Goal: Task Accomplishment & Management: Manage account settings

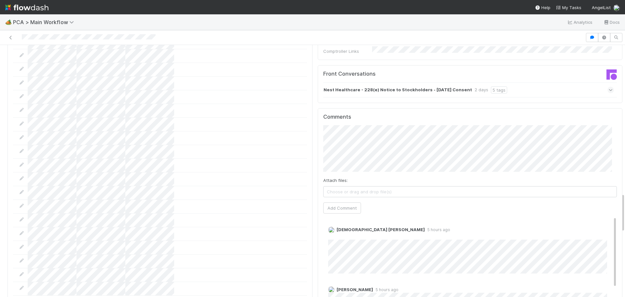
scroll to position [945, 0]
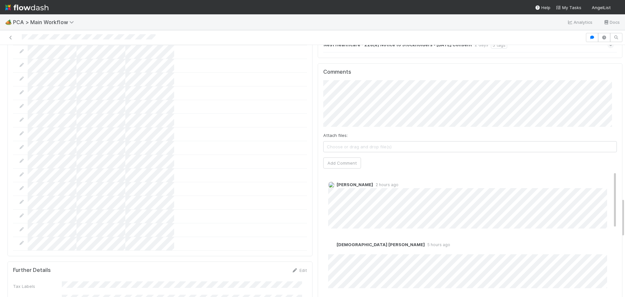
scroll to position [1010, 0]
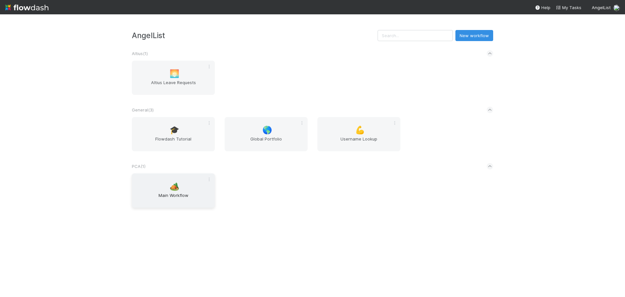
click at [176, 201] on span "Main Workflow" at bounding box center [174, 198] width 78 height 13
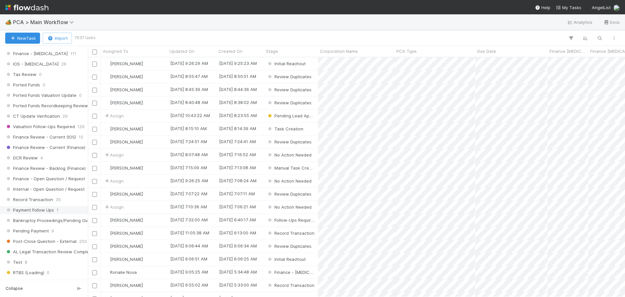
scroll to position [456, 0]
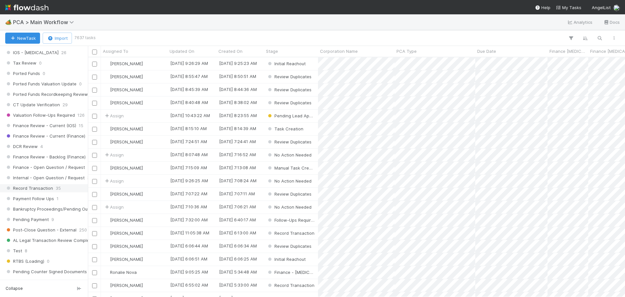
click at [45, 187] on span "Record Transaction" at bounding box center [29, 188] width 48 height 8
click at [573, 38] on icon "button" at bounding box center [571, 38] width 7 height 6
click at [467, 57] on button "Add Filter" at bounding box center [471, 57] width 195 height 9
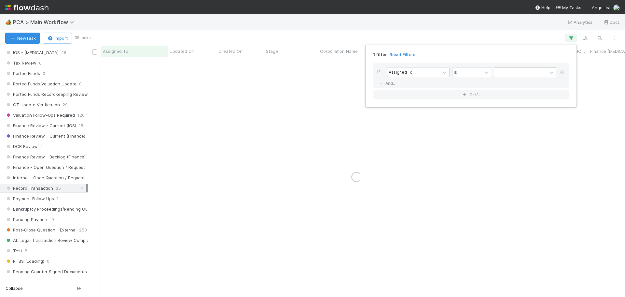
click at [518, 74] on div at bounding box center [521, 71] width 53 height 9
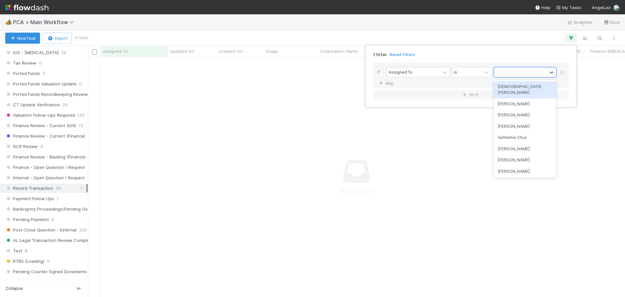
click at [515, 91] on div "[DEMOGRAPHIC_DATA] [PERSON_NAME]" at bounding box center [525, 89] width 63 height 17
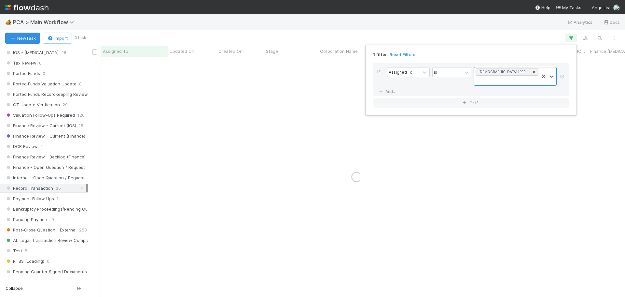
click at [319, 158] on div "1 filter Reset Filters If Assigned To is option Cristantine Angelus Caparos, se…" at bounding box center [312, 148] width 625 height 297
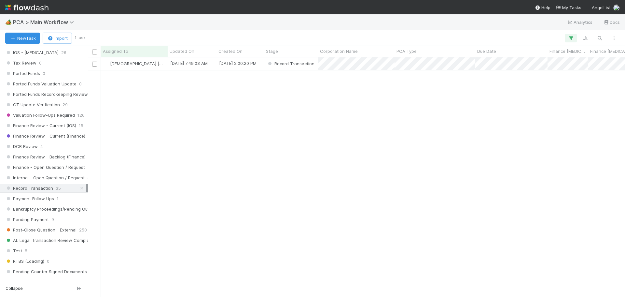
scroll to position [235, 533]
click at [150, 64] on span "[DEMOGRAPHIC_DATA] [PERSON_NAME]" at bounding box center [150, 63] width 80 height 5
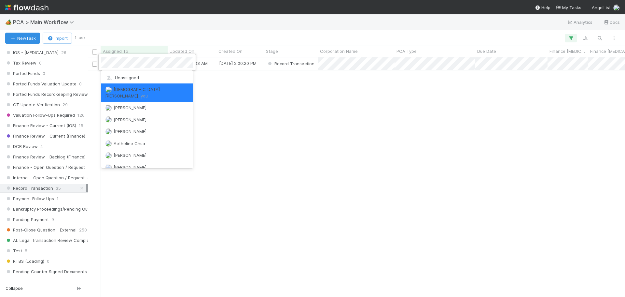
click at [266, 101] on div at bounding box center [312, 148] width 625 height 297
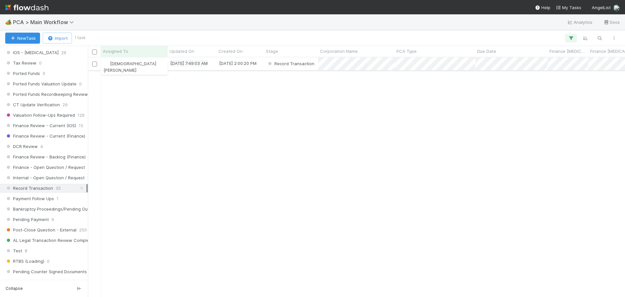
click at [190, 66] on div "8/27/25, 7:49:03 AM" at bounding box center [188, 63] width 37 height 7
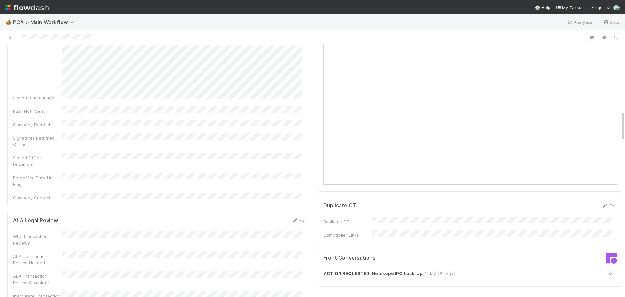
scroll to position [554, 0]
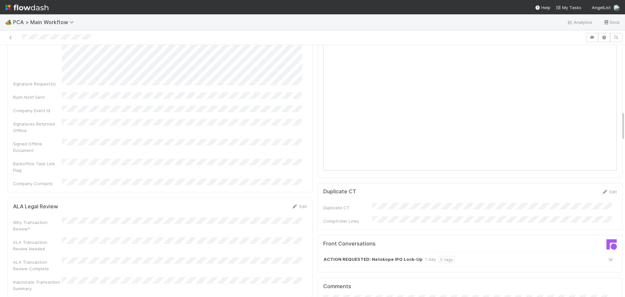
click at [609, 256] on icon at bounding box center [611, 259] width 4 height 7
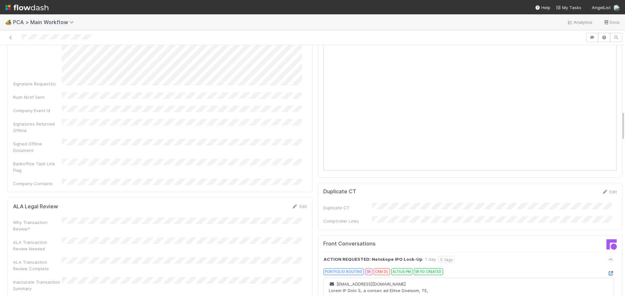
click at [608, 271] on icon at bounding box center [611, 273] width 7 height 4
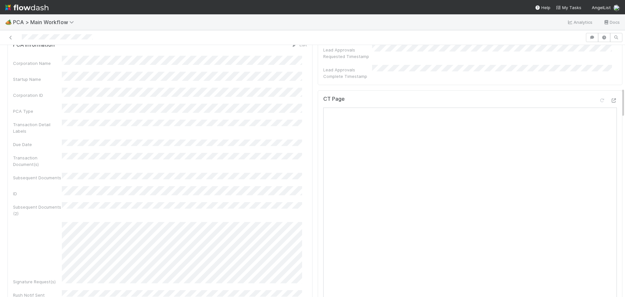
scroll to position [358, 0]
click at [611, 96] on icon at bounding box center [614, 98] width 7 height 4
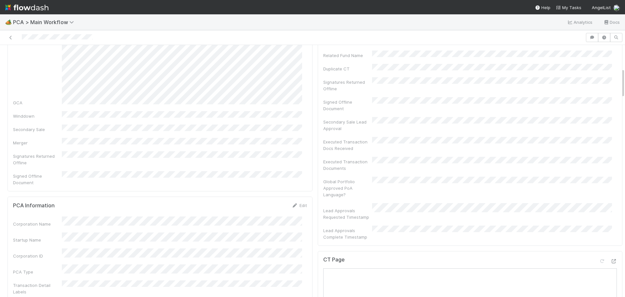
scroll to position [293, 0]
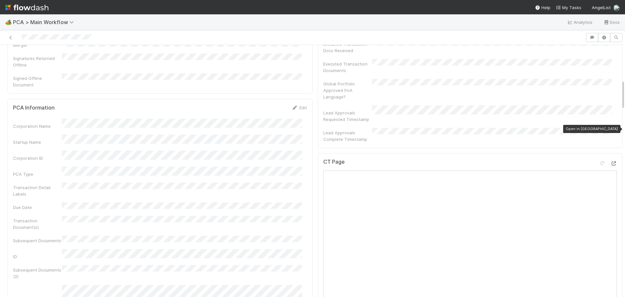
click at [611, 161] on icon at bounding box center [614, 163] width 7 height 4
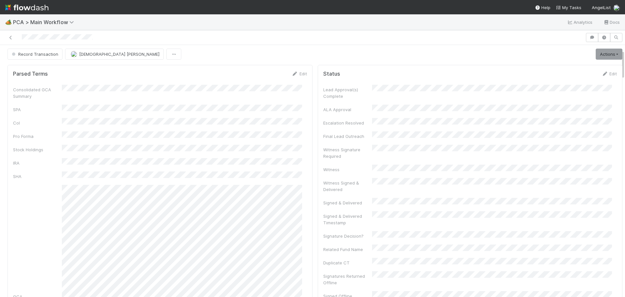
scroll to position [0, 0]
click at [602, 55] on link "Actions" at bounding box center [609, 55] width 27 height 11
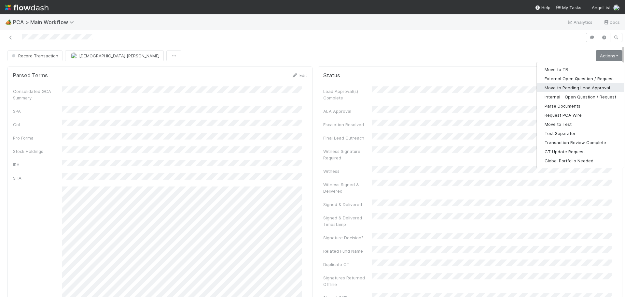
click at [570, 89] on button "Move to Pending Lead Approval" at bounding box center [580, 87] width 87 height 9
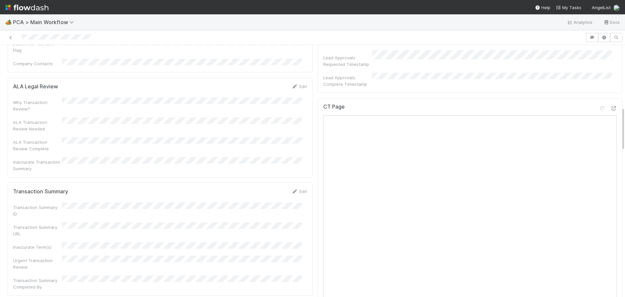
scroll to position [358, 0]
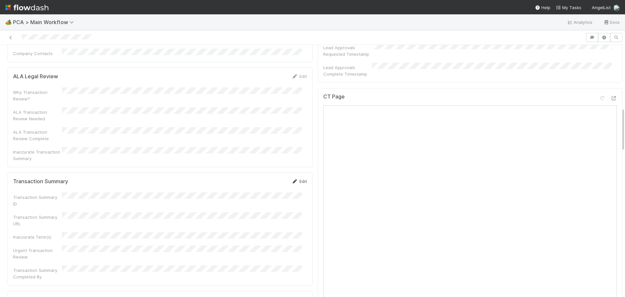
click at [297, 179] on link "Edit" at bounding box center [299, 181] width 15 height 5
click at [611, 96] on icon at bounding box center [614, 98] width 7 height 4
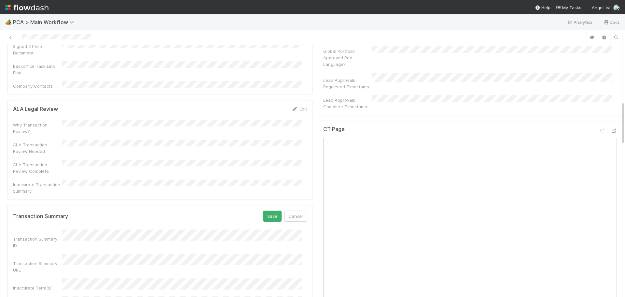
click at [25, 254] on div "Transaction Summary URL" at bounding box center [160, 263] width 294 height 19
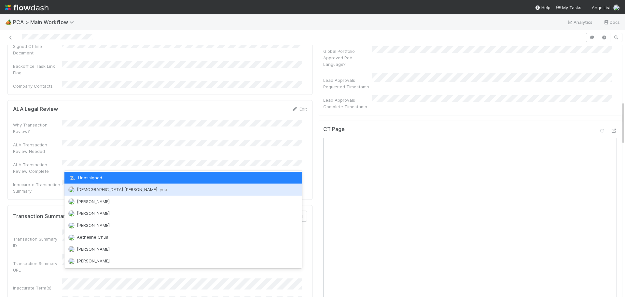
click at [124, 190] on span "Cristantine Angelus Caparos you" at bounding box center [122, 189] width 90 height 5
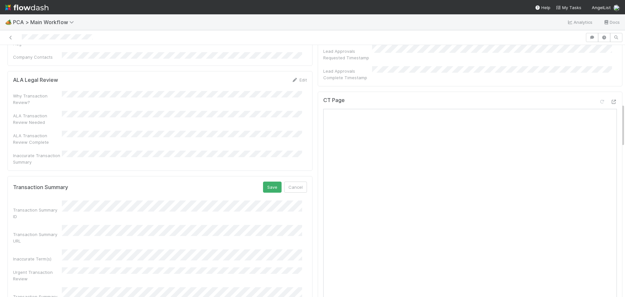
scroll to position [391, 0]
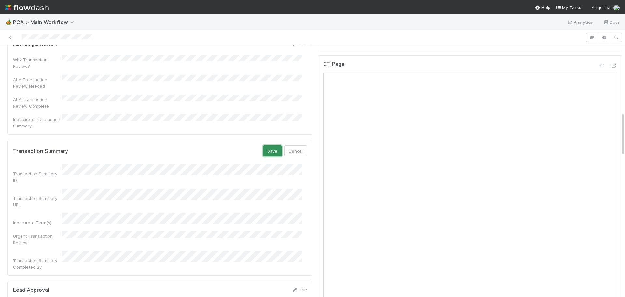
click at [266, 145] on button "Save" at bounding box center [272, 150] width 19 height 11
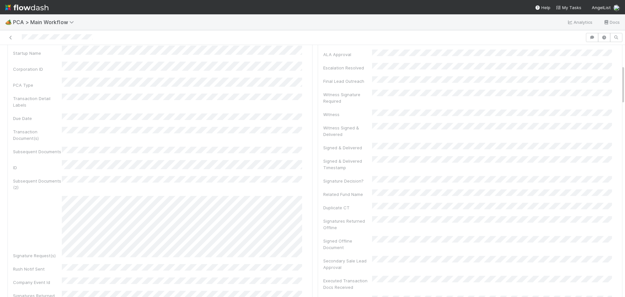
scroll to position [0, 0]
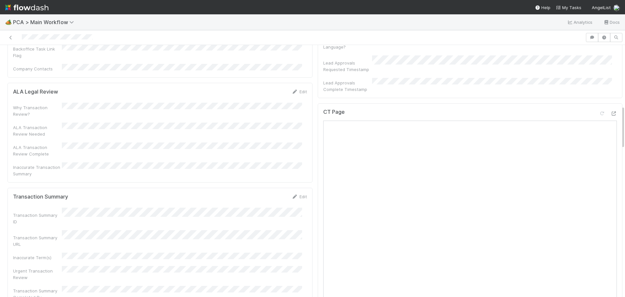
scroll to position [358, 0]
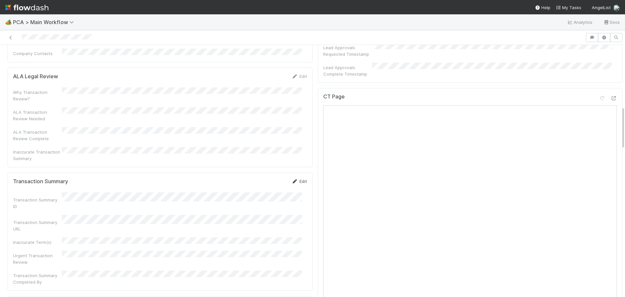
click at [295, 179] on link "Edit" at bounding box center [299, 181] width 15 height 5
click at [270, 178] on button "Save" at bounding box center [272, 183] width 19 height 11
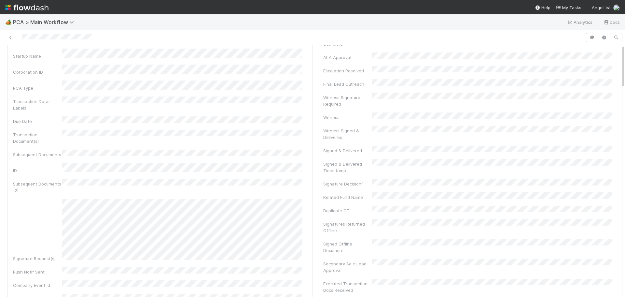
scroll to position [0, 0]
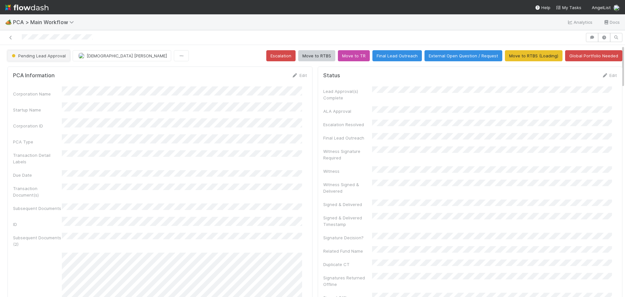
click at [43, 55] on span "Pending Lead Approval" at bounding box center [37, 55] width 55 height 5
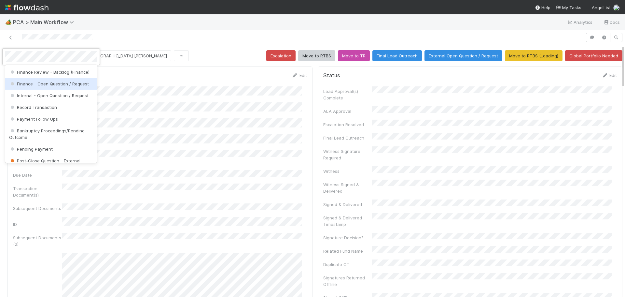
scroll to position [391, 0]
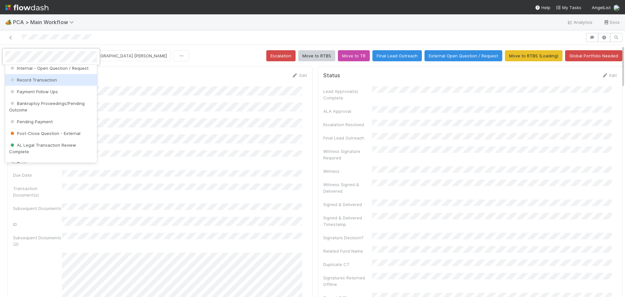
click at [47, 82] on span "Record Transaction" at bounding box center [33, 79] width 48 height 5
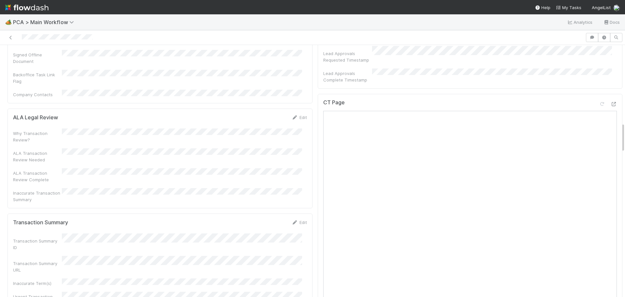
scroll to position [652, 0]
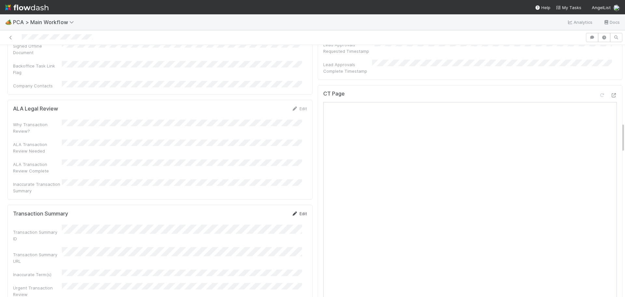
click at [295, 211] on link "Edit" at bounding box center [299, 213] width 15 height 5
click at [268, 210] on button "Save" at bounding box center [272, 215] width 19 height 11
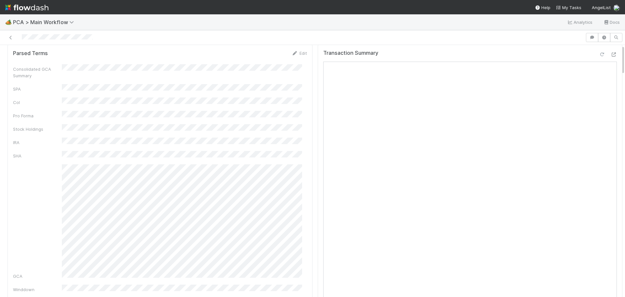
scroll to position [0, 0]
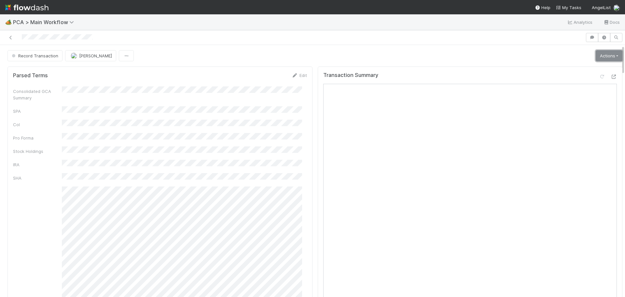
click at [597, 56] on link "Actions" at bounding box center [609, 55] width 27 height 11
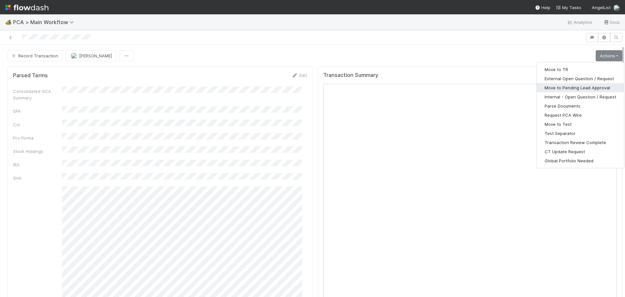
click at [562, 89] on button "Move to Pending Lead Approval" at bounding box center [580, 87] width 87 height 9
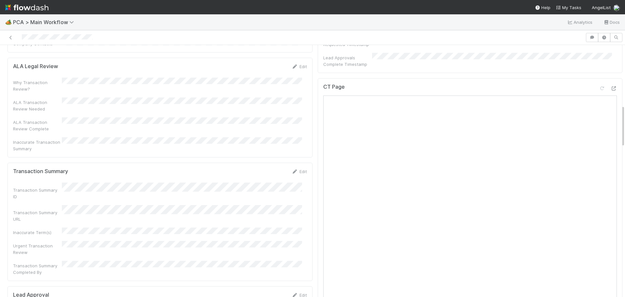
scroll to position [358, 0]
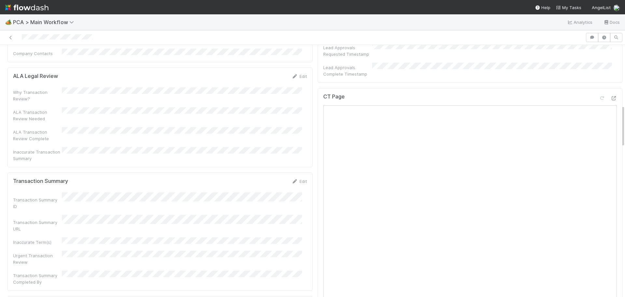
drag, startPoint x: 86, startPoint y: 237, endPoint x: 92, endPoint y: 237, distance: 6.2
click at [86, 270] on div "Transaction Summary Completed By" at bounding box center [160, 277] width 294 height 15
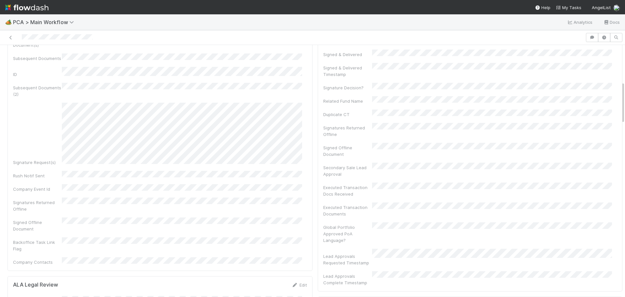
scroll to position [0, 0]
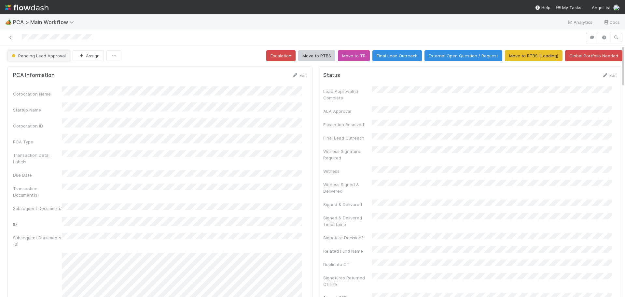
click at [48, 55] on span "Pending Lead Approval" at bounding box center [37, 55] width 55 height 5
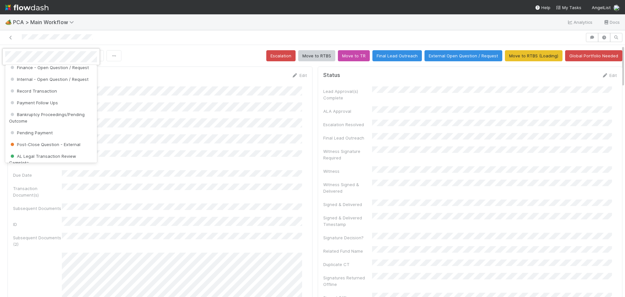
scroll to position [366, 0]
click at [48, 107] on span "Record Transaction" at bounding box center [33, 104] width 48 height 5
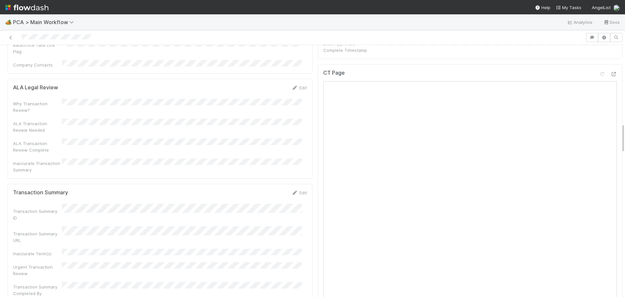
scroll to position [684, 0]
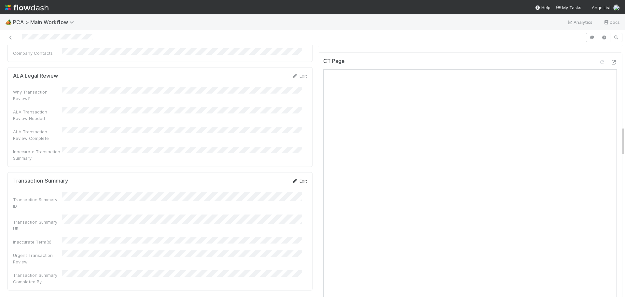
click at [293, 179] on icon at bounding box center [295, 181] width 7 height 4
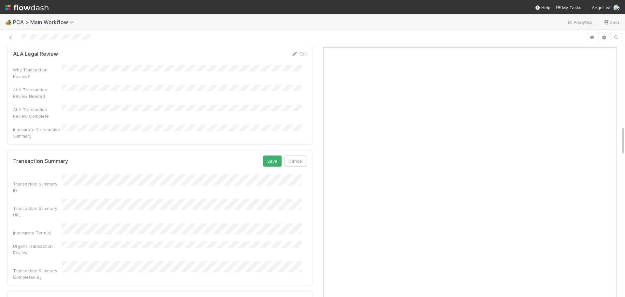
scroll to position [717, 0]
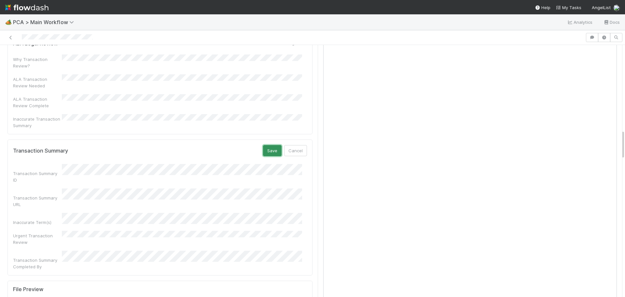
click at [267, 145] on button "Save" at bounding box center [272, 150] width 19 height 11
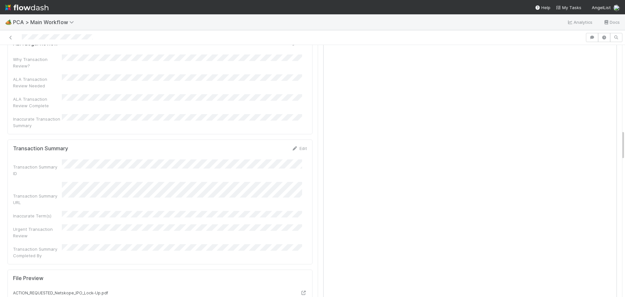
click at [77, 79] on div "ALA Legal Review Edit Why Transaction Review? ALA Transaction Review Needed ALA…" at bounding box center [159, 85] width 305 height 100
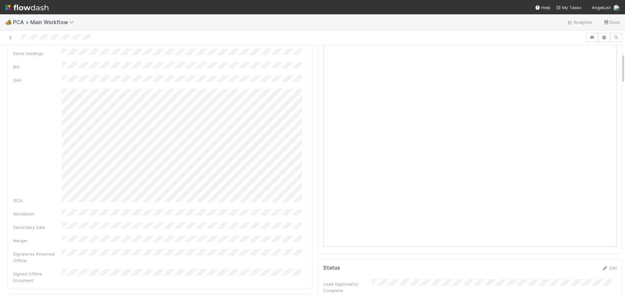
scroll to position [0, 0]
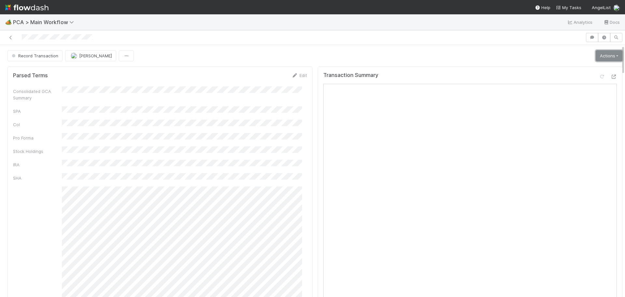
click at [596, 56] on link "Actions" at bounding box center [609, 55] width 27 height 11
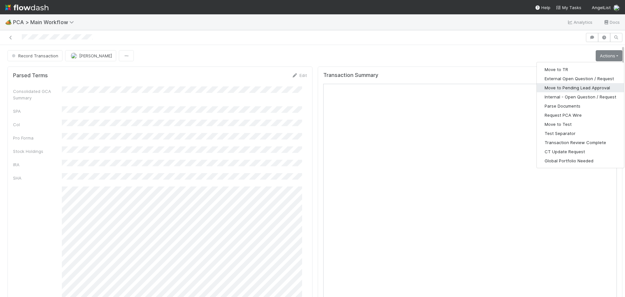
click at [584, 89] on button "Move to Pending Lead Approval" at bounding box center [580, 87] width 87 height 9
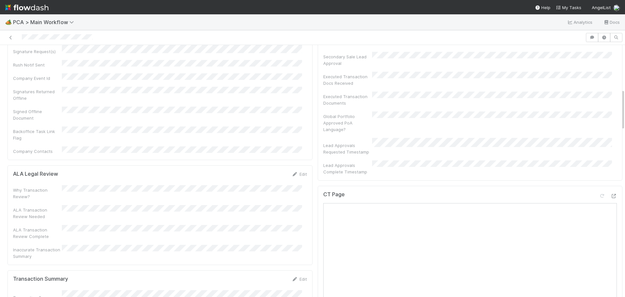
scroll to position [358, 0]
